Goal: Task Accomplishment & Management: Manage account settings

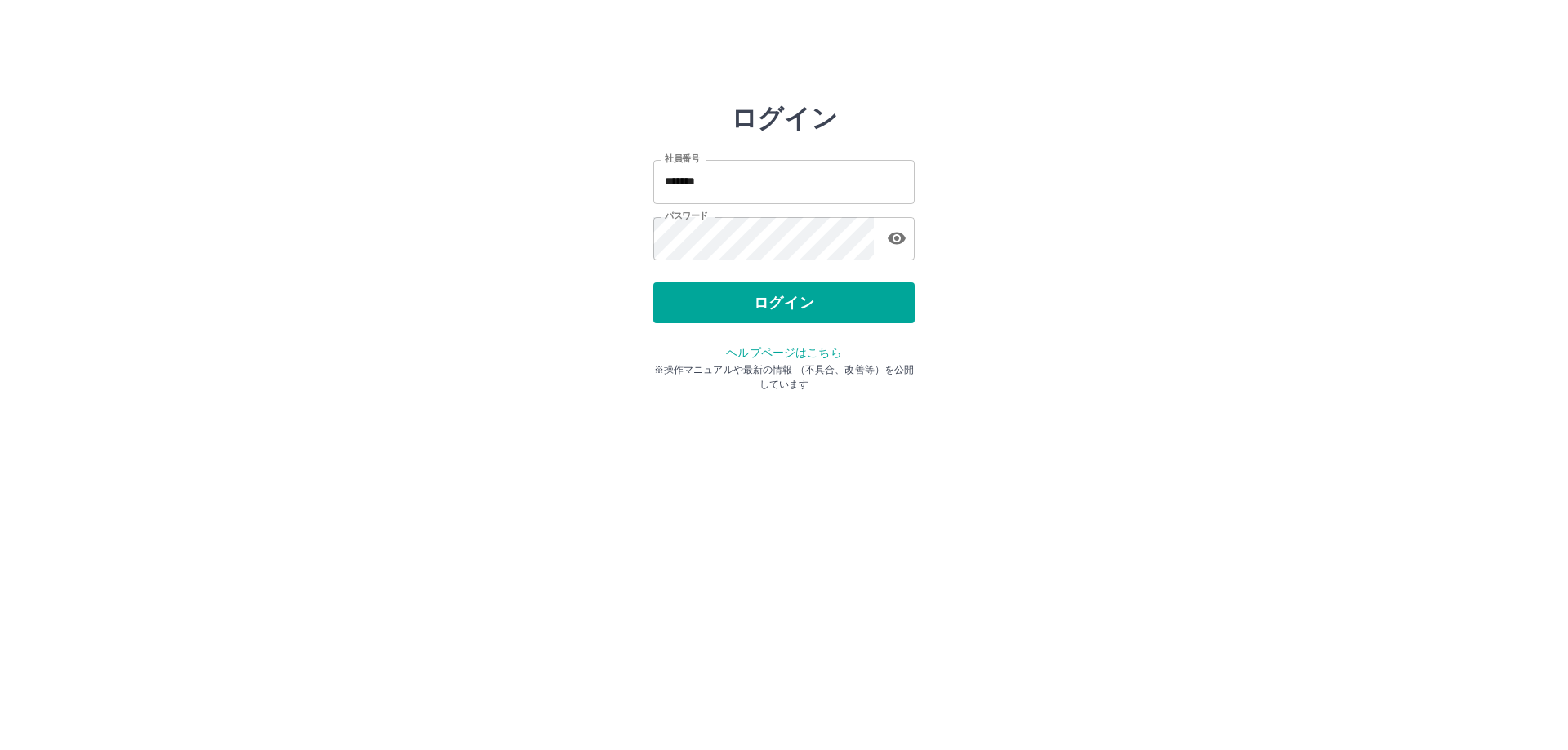
click at [732, 314] on div "ログイン" at bounding box center [784, 303] width 261 height 41
click at [808, 315] on button "ログイン" at bounding box center [784, 303] width 261 height 41
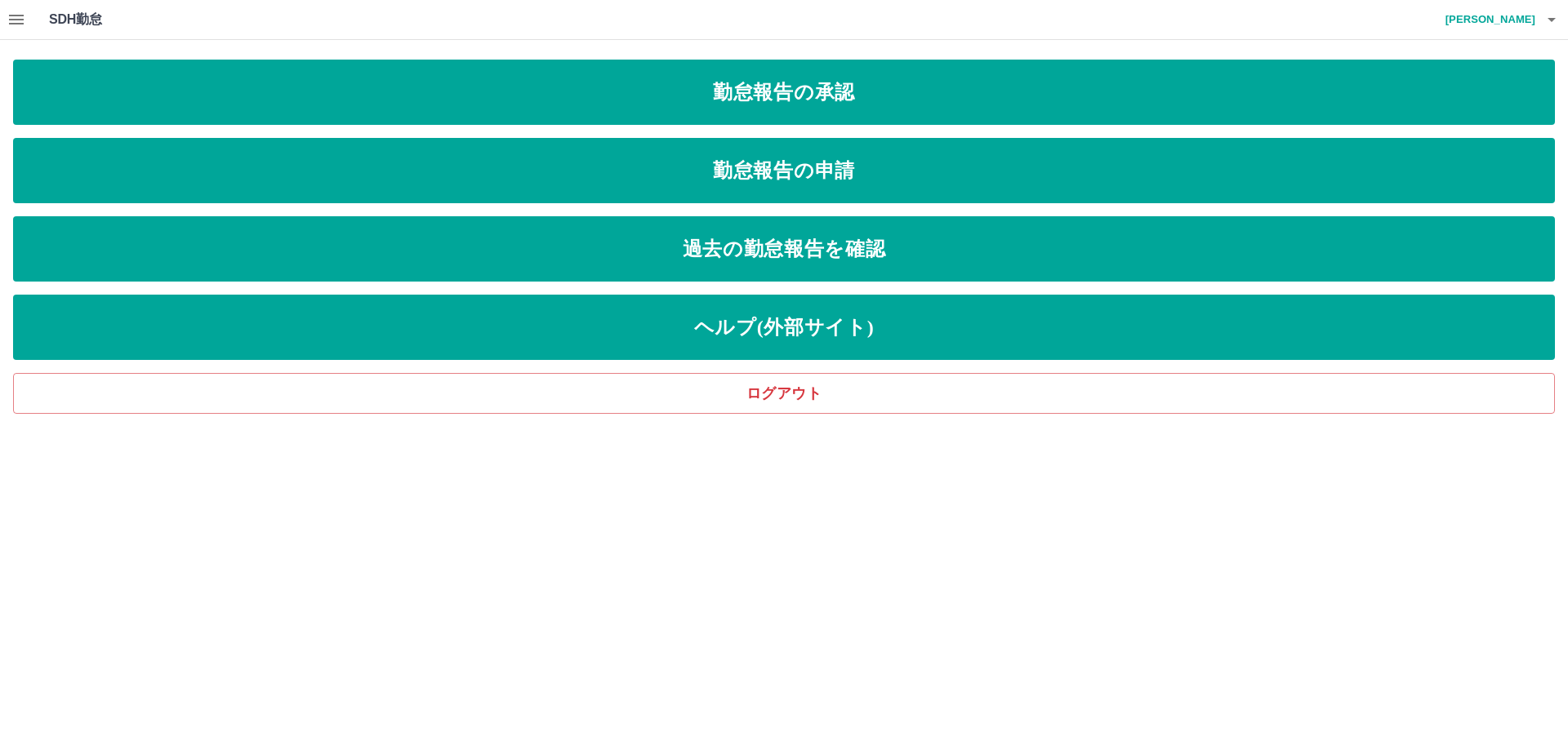
click at [14, 20] on icon "button" at bounding box center [16, 19] width 15 height 10
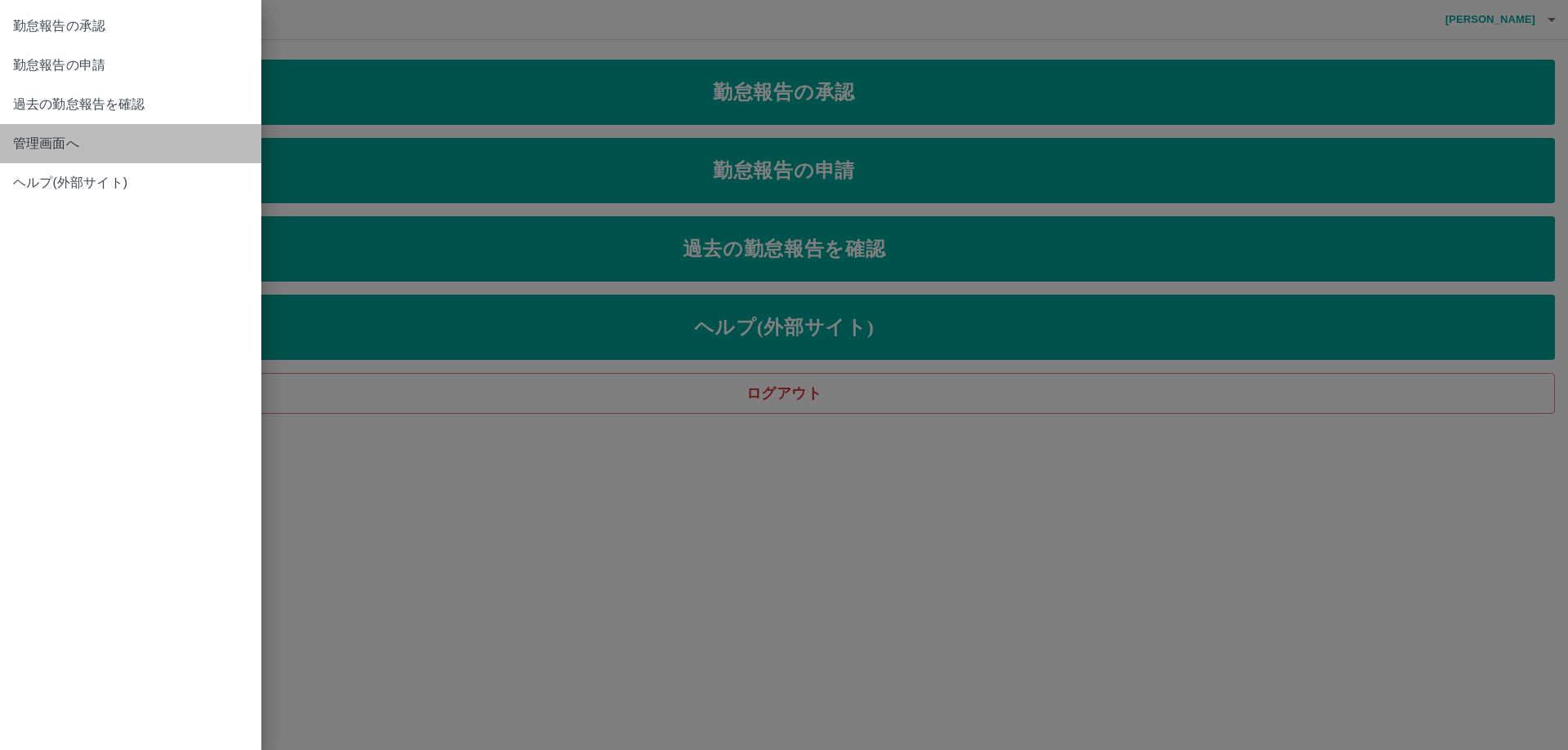
click at [43, 149] on span "管理画面へ" at bounding box center [131, 144] width 235 height 20
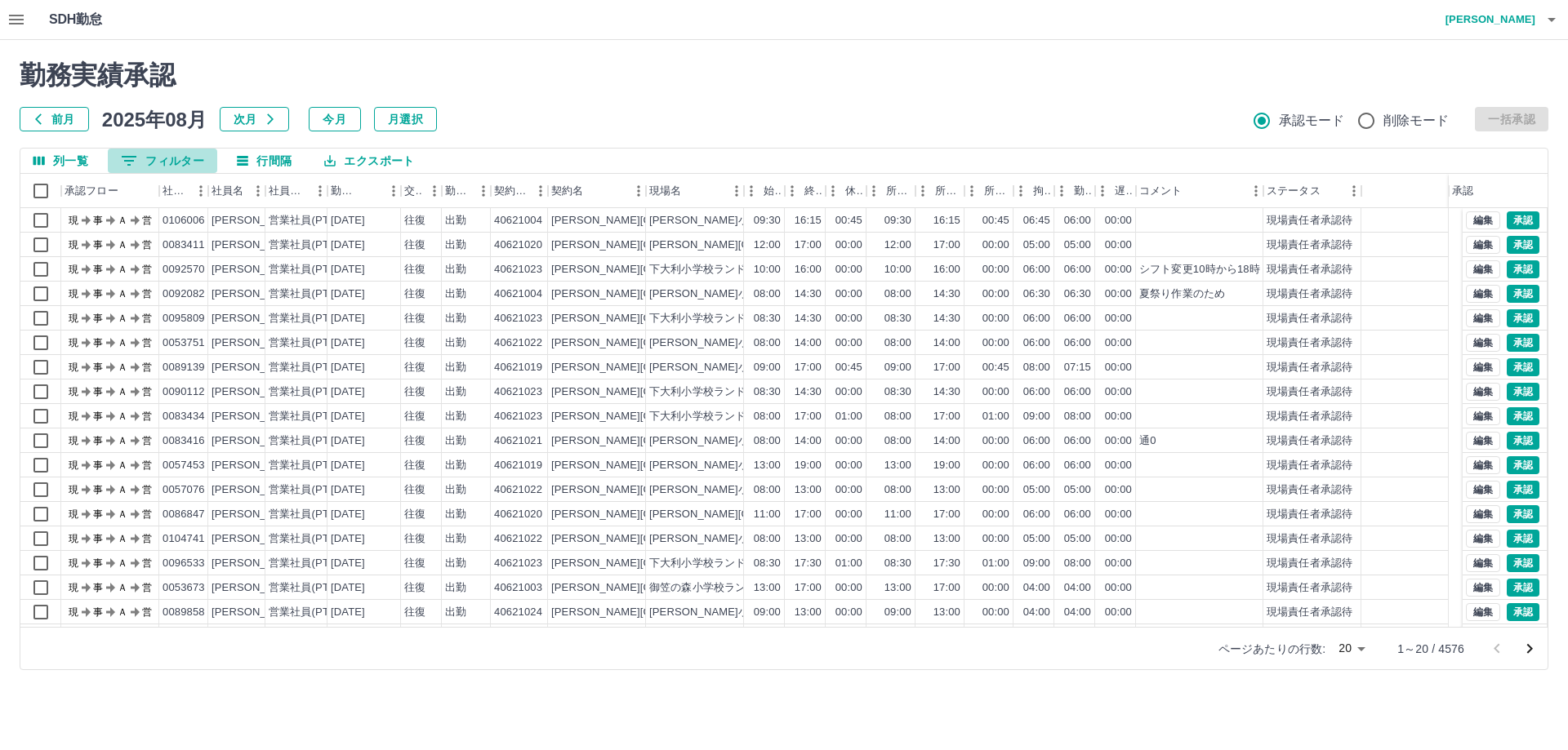
click at [167, 158] on button "0 フィルター" at bounding box center [163, 161] width 110 height 24
